Goal: Task Accomplishment & Management: Use online tool/utility

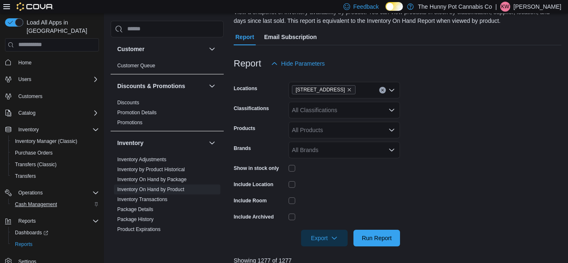
scroll to position [16, 0]
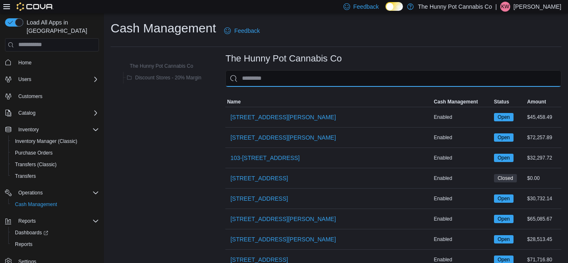
click at [270, 76] on input "This is a search bar. As you type, the results lower in the page will automatic…" at bounding box center [393, 78] width 336 height 17
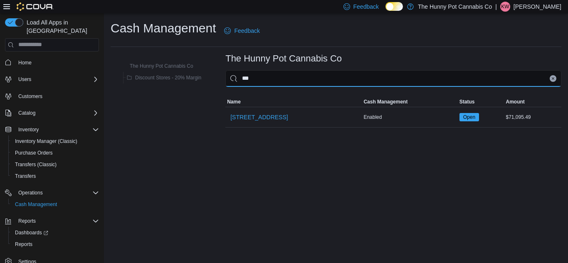
type input "****"
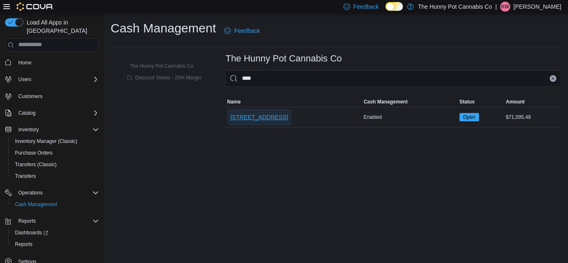
click at [258, 113] on span "[STREET_ADDRESS]" at bounding box center [258, 117] width 57 height 8
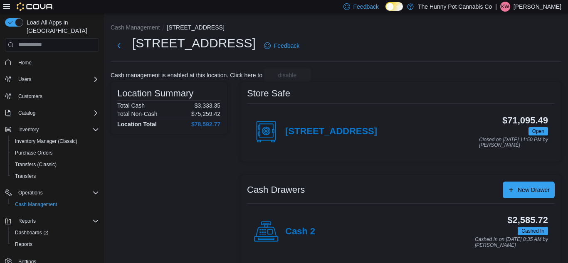
scroll to position [98, 0]
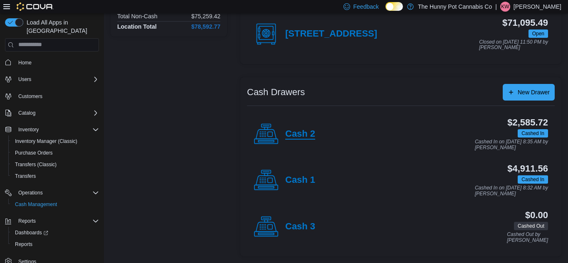
click at [303, 133] on h4 "Cash 2" at bounding box center [300, 134] width 30 height 11
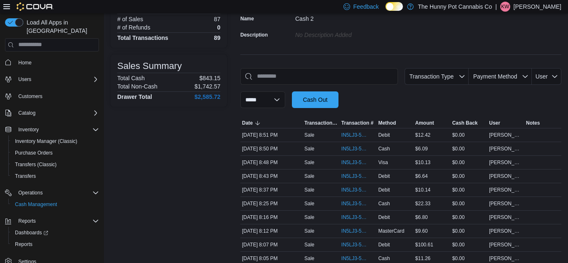
scroll to position [74, 0]
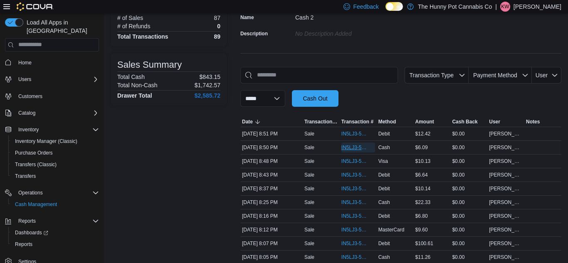
click at [343, 147] on span "IN5LJ3-5753330" at bounding box center [353, 147] width 25 height 7
click at [348, 160] on span "IN5LJ3-5753314" at bounding box center [353, 161] width 25 height 7
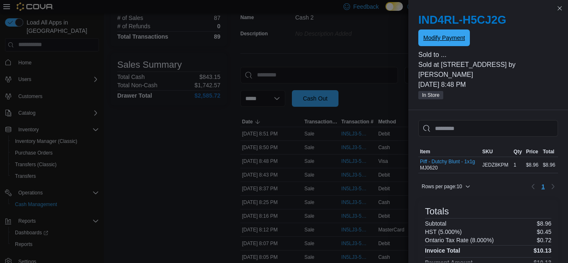
click at [443, 43] on span "Modify Payment" at bounding box center [444, 38] width 42 height 17
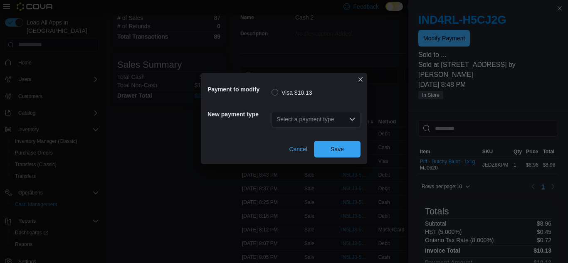
click at [324, 122] on div "Select a payment type" at bounding box center [315, 119] width 89 height 17
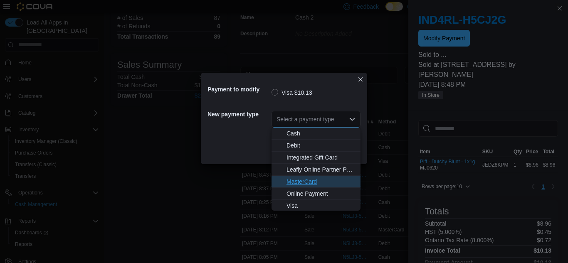
click at [328, 181] on span "MasterCard" at bounding box center [320, 181] width 69 height 8
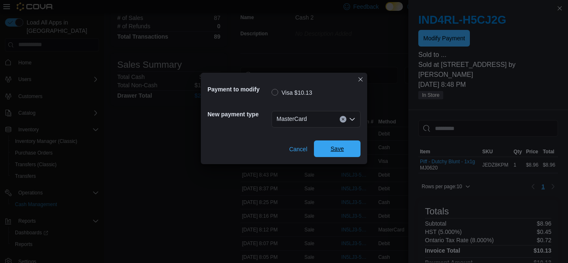
click at [350, 155] on span "Save" at bounding box center [337, 148] width 37 height 17
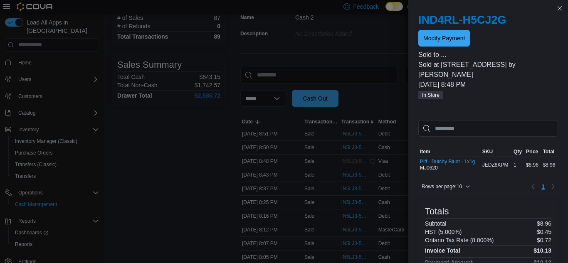
scroll to position [0, 0]
click at [456, 31] on span "Modify Payment" at bounding box center [444, 38] width 42 height 17
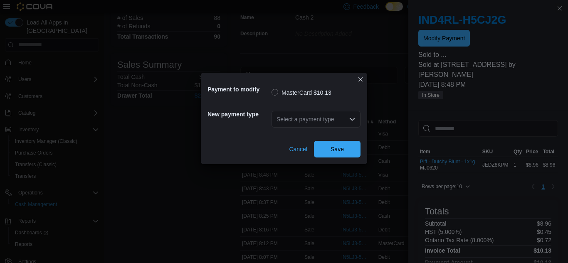
click at [333, 115] on div "Select a payment type" at bounding box center [315, 119] width 89 height 17
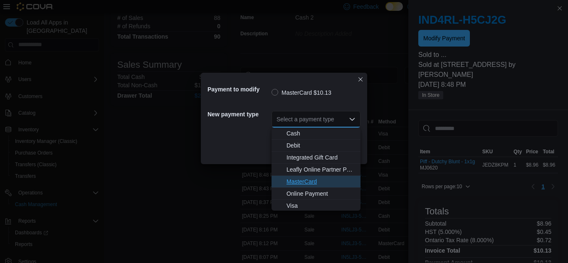
click at [318, 181] on span "MasterCard" at bounding box center [320, 181] width 69 height 8
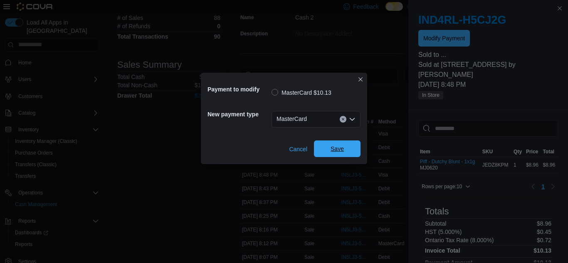
click at [348, 148] on span "Save" at bounding box center [337, 148] width 37 height 17
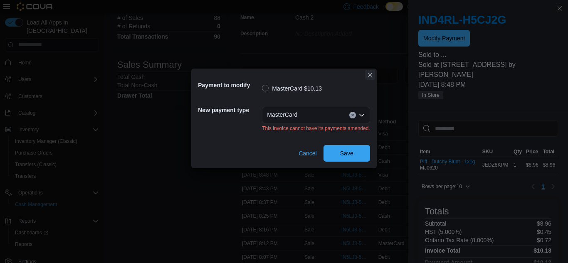
click at [369, 76] on button "Closes this modal window" at bounding box center [370, 75] width 10 height 10
